Goal: Task Accomplishment & Management: Use online tool/utility

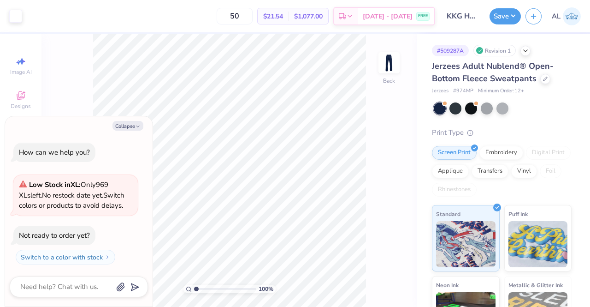
type textarea "x"
click at [253, 18] on input "50" at bounding box center [235, 16] width 36 height 17
type input "5"
type input "24"
click at [288, 14] on span "$25.93" at bounding box center [278, 17] width 20 height 10
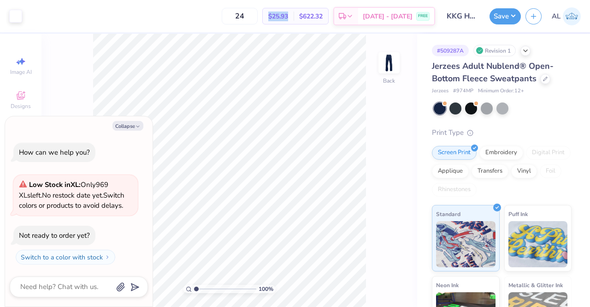
drag, startPoint x: 306, startPoint y: 18, endPoint x: 283, endPoint y: 21, distance: 23.3
click at [283, 21] on div "$25.93 Per Item" at bounding box center [278, 16] width 31 height 16
copy span "$25.93"
drag, startPoint x: 428, startPoint y: 91, endPoint x: 474, endPoint y: 91, distance: 45.2
click at [474, 91] on div "# 509287A Revision 1 Jerzees Adult Nublend® Open-Bottom Fleece Sweatpants Jerze…" at bounding box center [503, 223] width 173 height 379
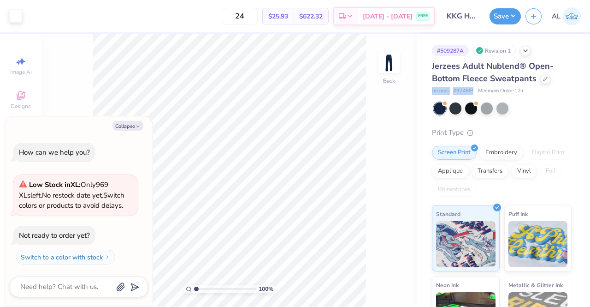
copy div "Jerzees # 974MP"
type textarea "x"
